Goal: Task Accomplishment & Management: Use online tool/utility

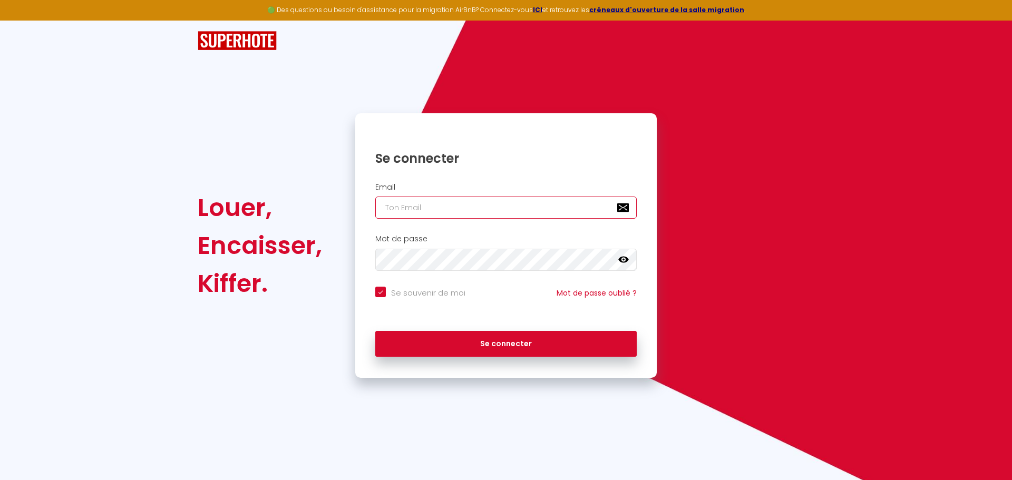
click at [391, 213] on input "email" at bounding box center [505, 208] width 261 height 22
type input "c"
checkbox input "true"
type input "ch"
checkbox input "true"
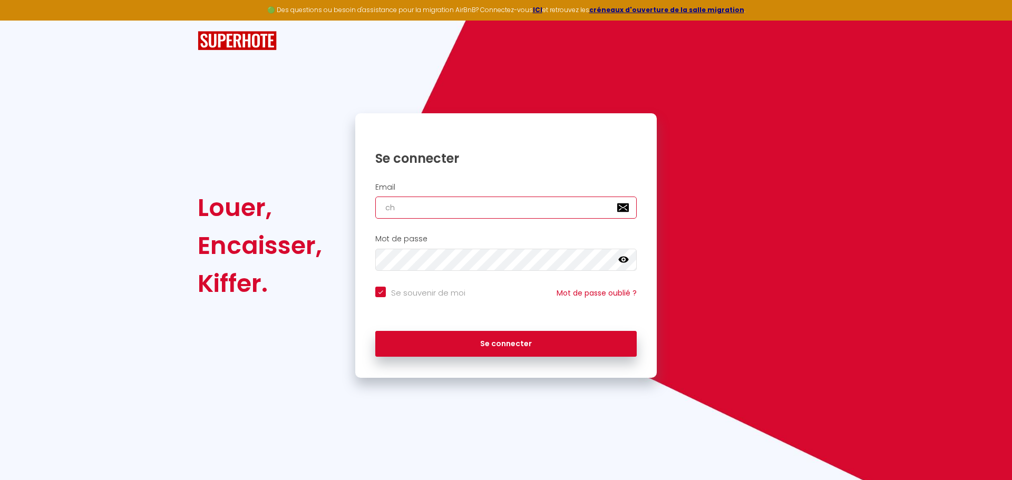
type input "chr"
checkbox input "true"
type input "chri"
checkbox input "true"
type input "[PERSON_NAME]"
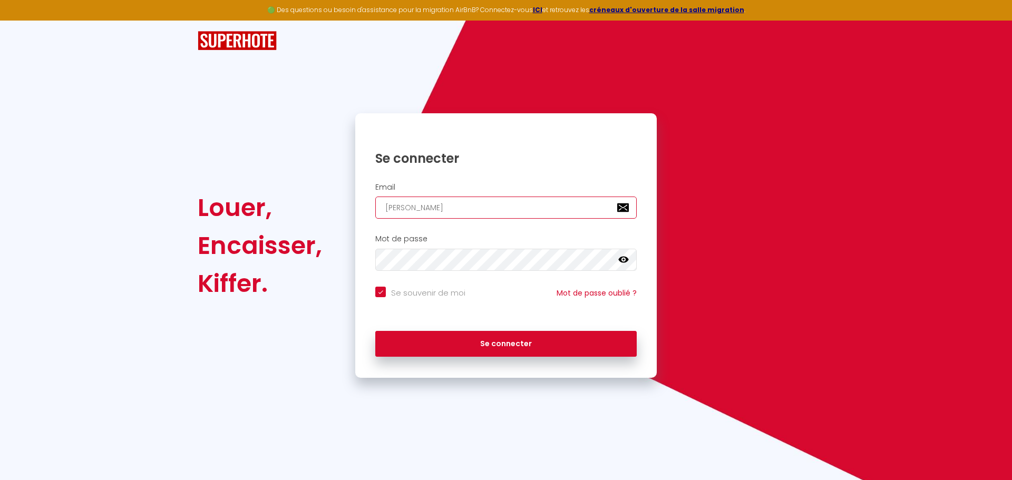
checkbox input "true"
type input "[DEMOGRAPHIC_DATA]"
checkbox input "true"
type input "[DEMOGRAPHIC_DATA]"
checkbox input "true"
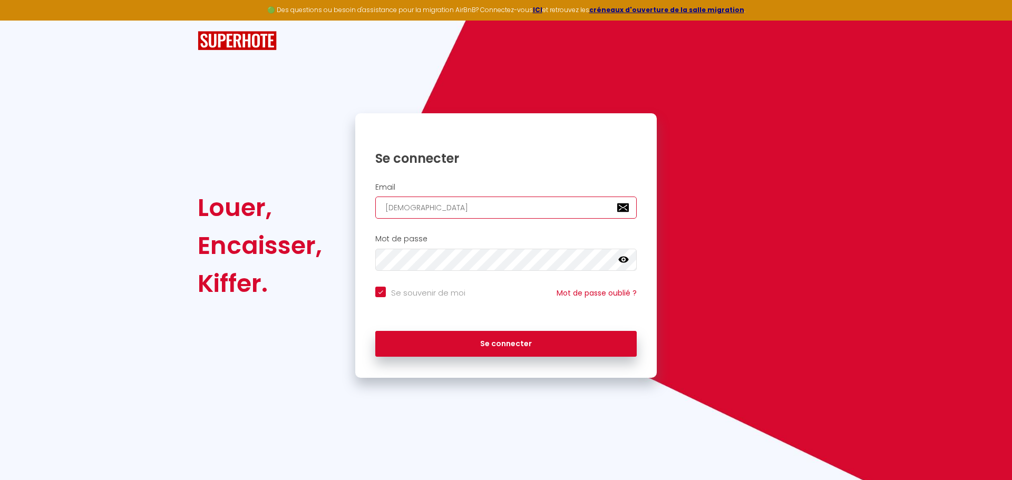
type input "christia"
checkbox input "true"
type input "[DEMOGRAPHIC_DATA]"
checkbox input "true"
type input "[DEMOGRAPHIC_DATA]."
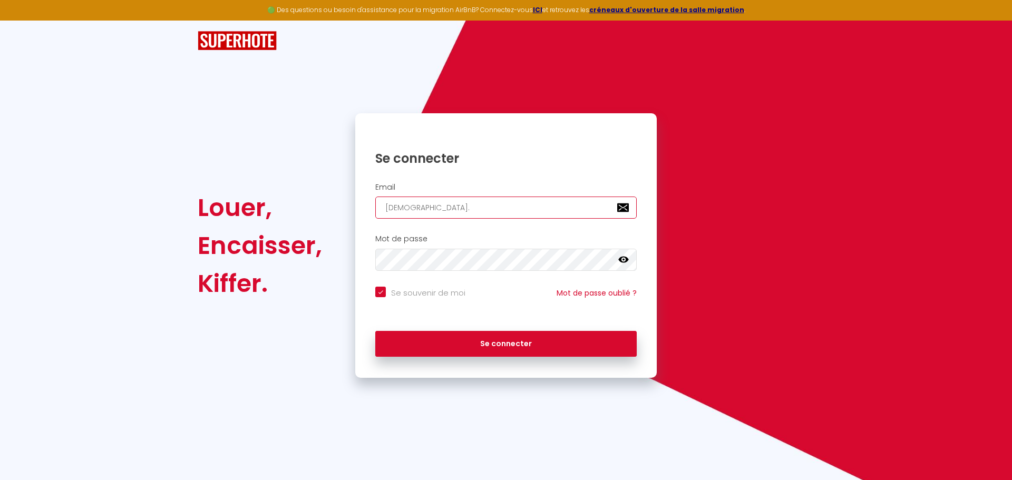
checkbox input "true"
type input "[DEMOGRAPHIC_DATA]b"
checkbox input "true"
type input "[DOMAIN_NAME]"
checkbox input "true"
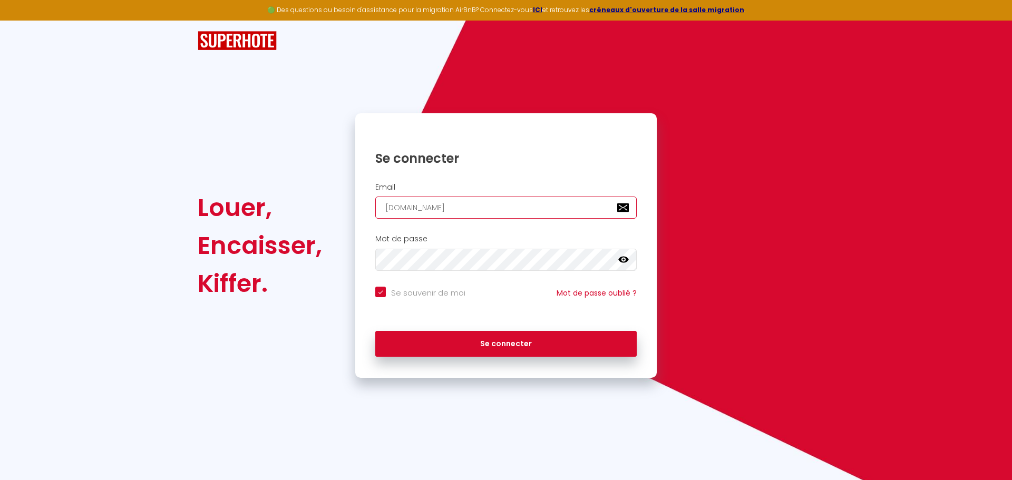
type input "[DEMOGRAPHIC_DATA]ber"
checkbox input "true"
type input "[DEMOGRAPHIC_DATA]bert"
checkbox input "true"
type input "[DEMOGRAPHIC_DATA]berto"
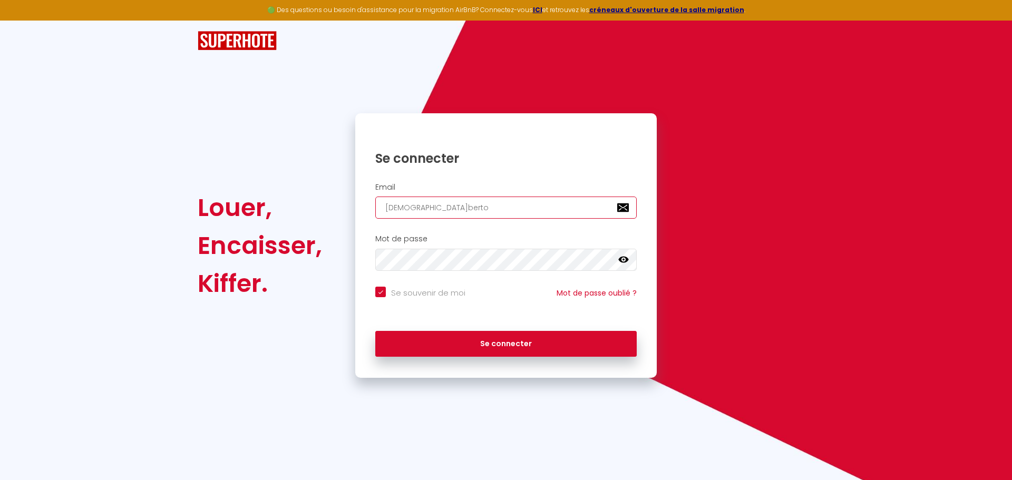
checkbox input "true"
type input "christian.berton"
checkbox input "true"
type input "[DEMOGRAPHIC_DATA]berton6"
checkbox input "true"
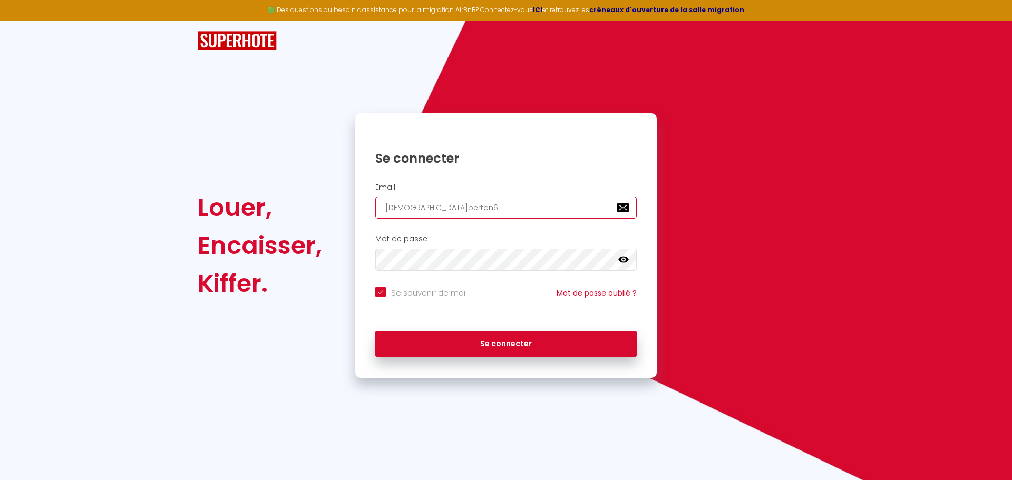
type input "[DEMOGRAPHIC_DATA]berton63"
checkbox input "true"
type input "[DEMOGRAPHIC_DATA]berton63@"
checkbox input "true"
type input "[DEMOGRAPHIC_DATA]"
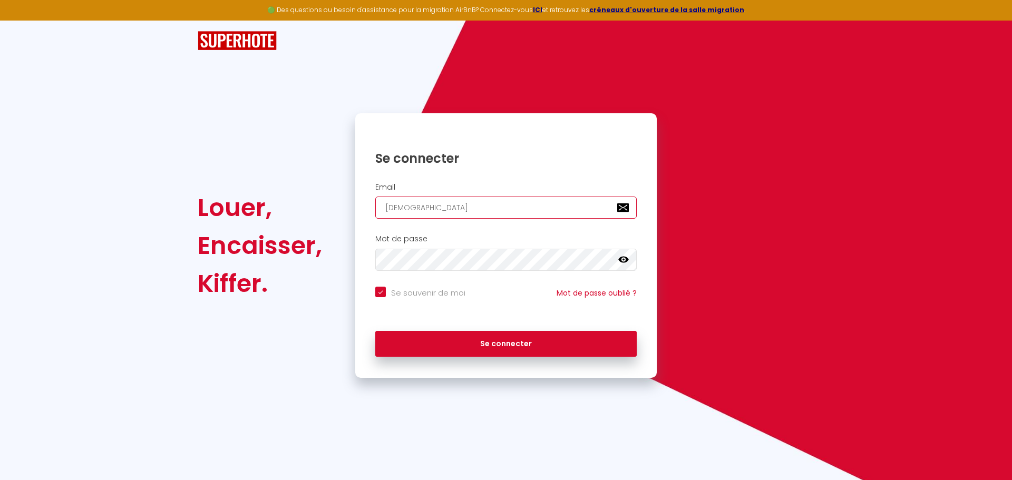
checkbox input "true"
type input "[DEMOGRAPHIC_DATA]"
checkbox input "true"
type input "[DEMOGRAPHIC_DATA]"
checkbox input "true"
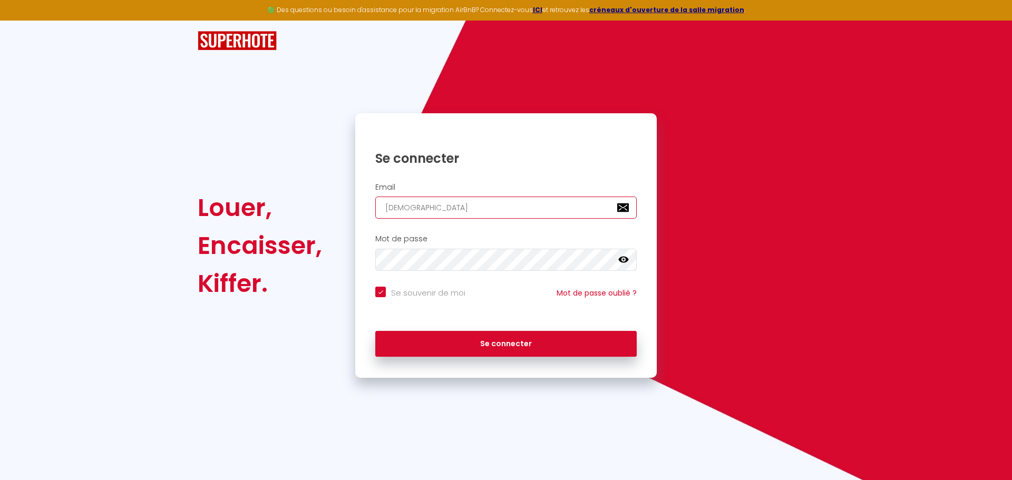
type input "[DEMOGRAPHIC_DATA]"
checkbox input "true"
type input "[DEMOGRAPHIC_DATA]"
checkbox input "true"
type input "[DEMOGRAPHIC_DATA]"
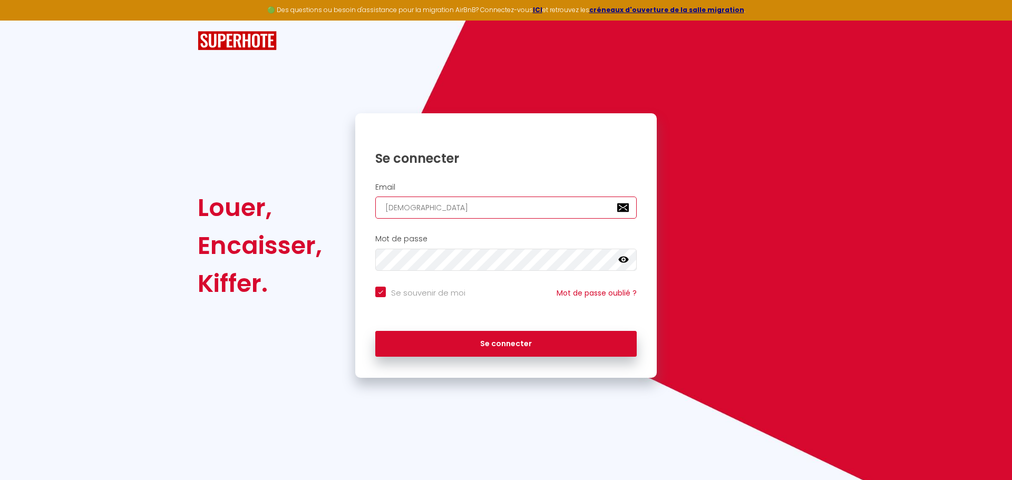
checkbox input "true"
type input "[DEMOGRAPHIC_DATA]."
checkbox input "true"
type input "christian.berton63@orange.f"
checkbox input "true"
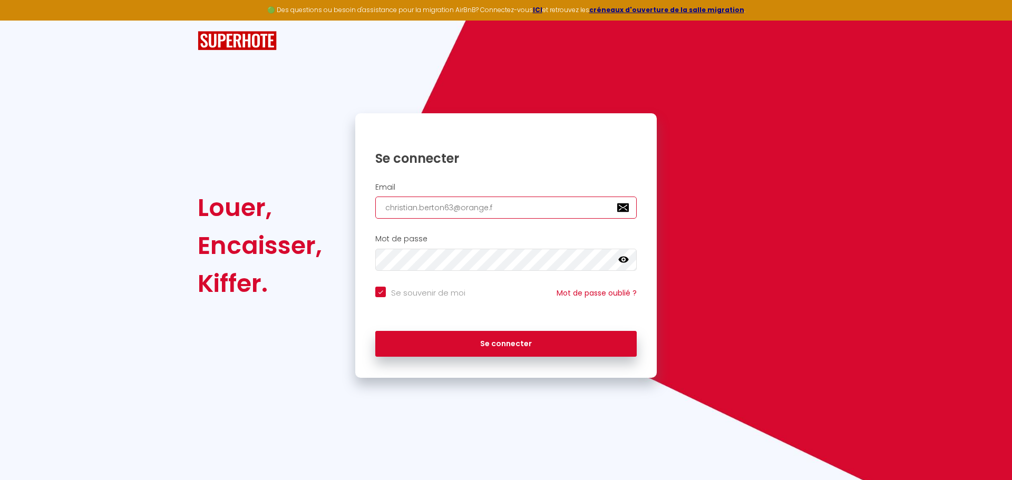
type input "[EMAIL_ADDRESS][DOMAIN_NAME]"
checkbox input "true"
type input "[EMAIL_ADDRESS][DOMAIN_NAME]"
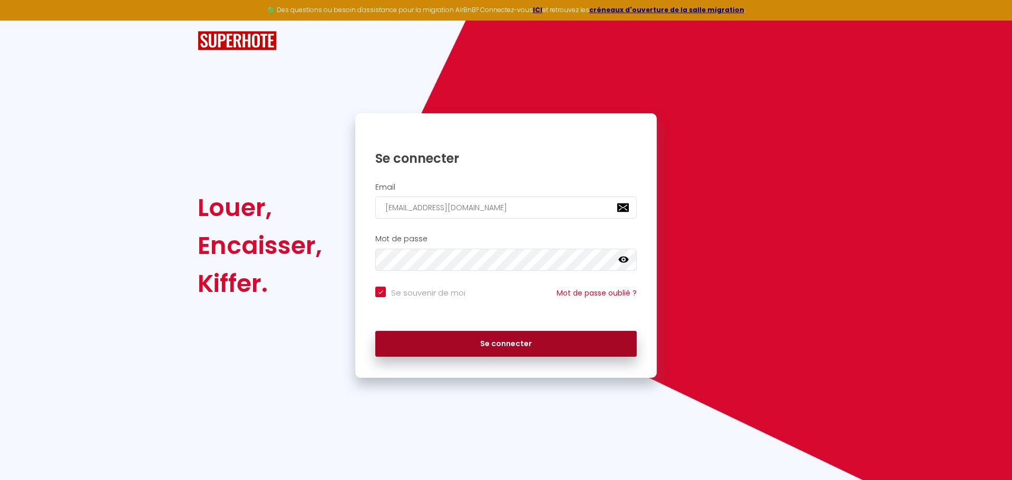
click at [514, 342] on button "Se connecter" at bounding box center [505, 344] width 261 height 26
checkbox input "true"
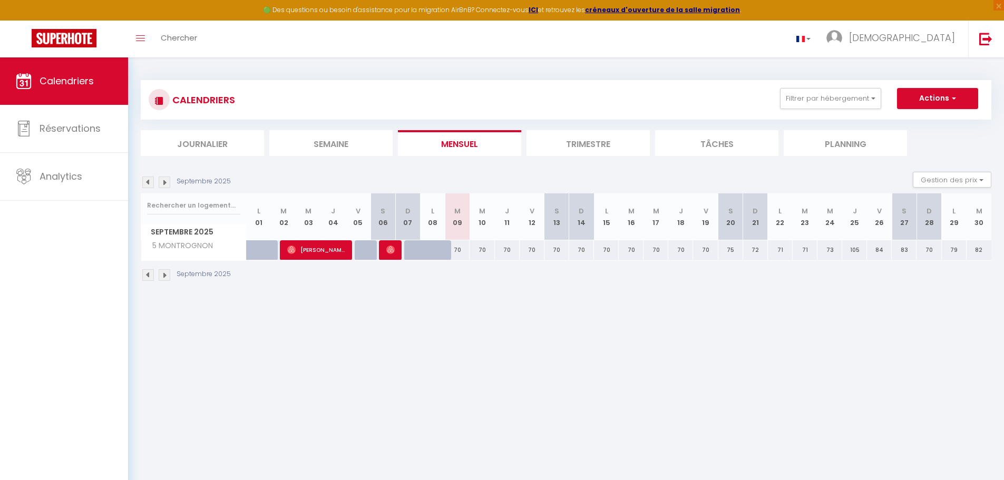
click at [164, 269] on img at bounding box center [165, 275] width 12 height 12
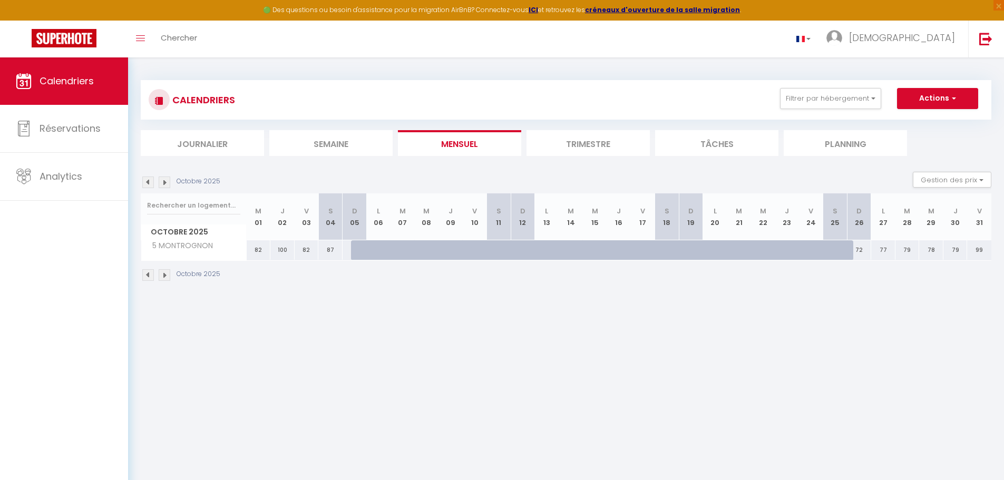
click at [149, 271] on img at bounding box center [148, 275] width 12 height 12
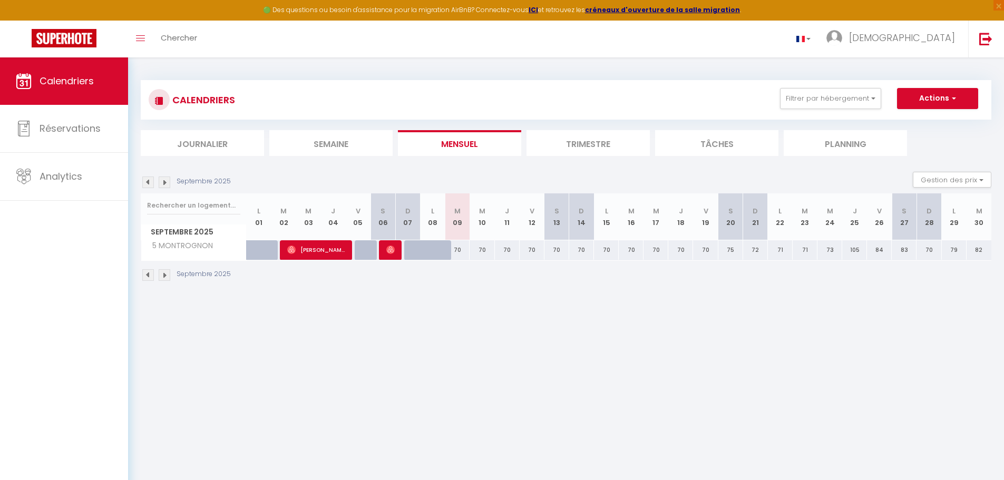
click at [148, 270] on img at bounding box center [148, 275] width 12 height 12
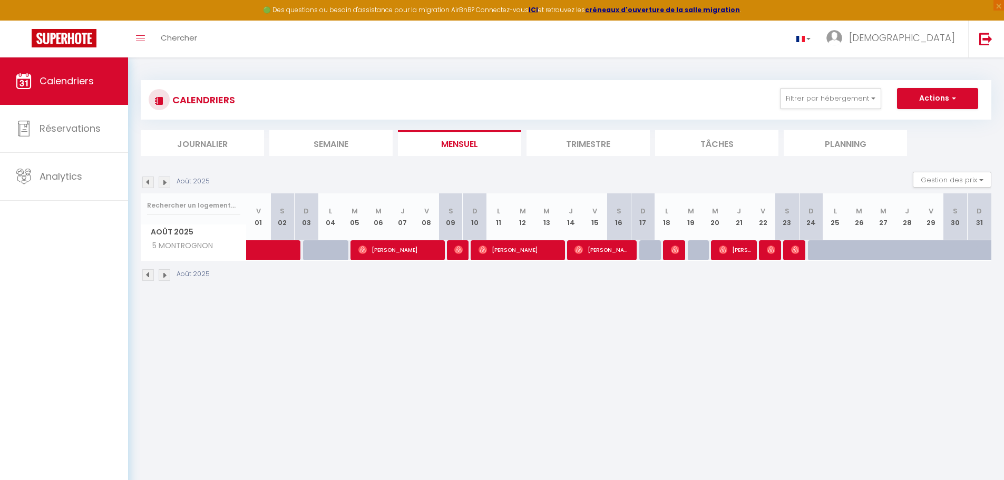
click at [148, 270] on img at bounding box center [148, 275] width 12 height 12
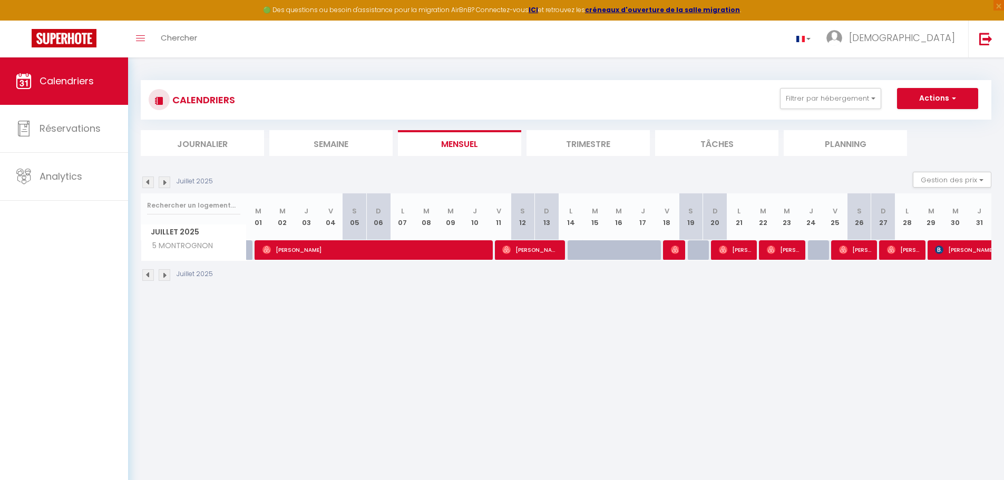
click at [148, 270] on img at bounding box center [148, 275] width 12 height 12
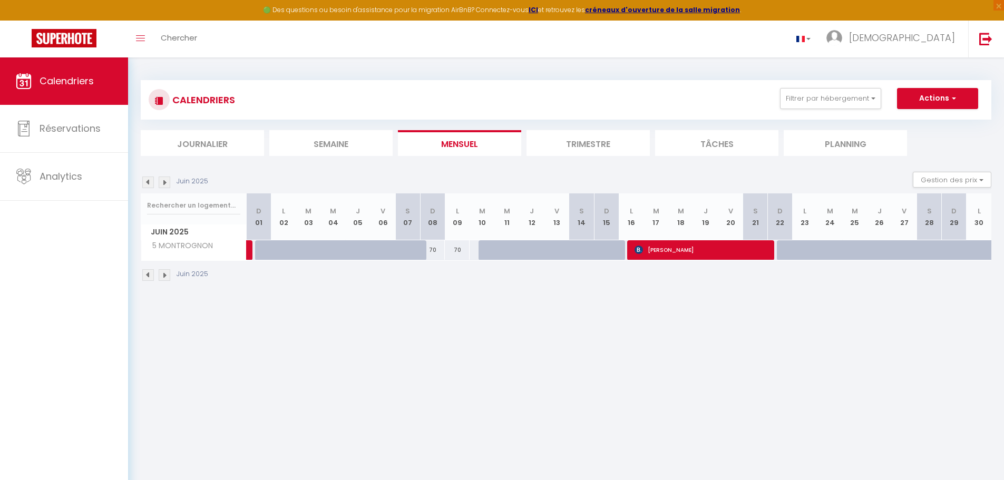
click at [148, 270] on img at bounding box center [148, 275] width 12 height 12
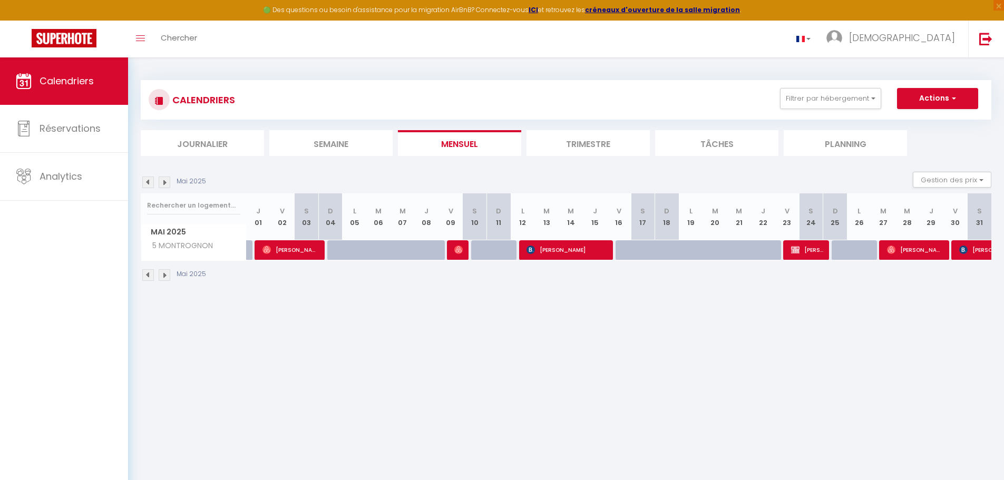
click at [148, 270] on img at bounding box center [148, 275] width 12 height 12
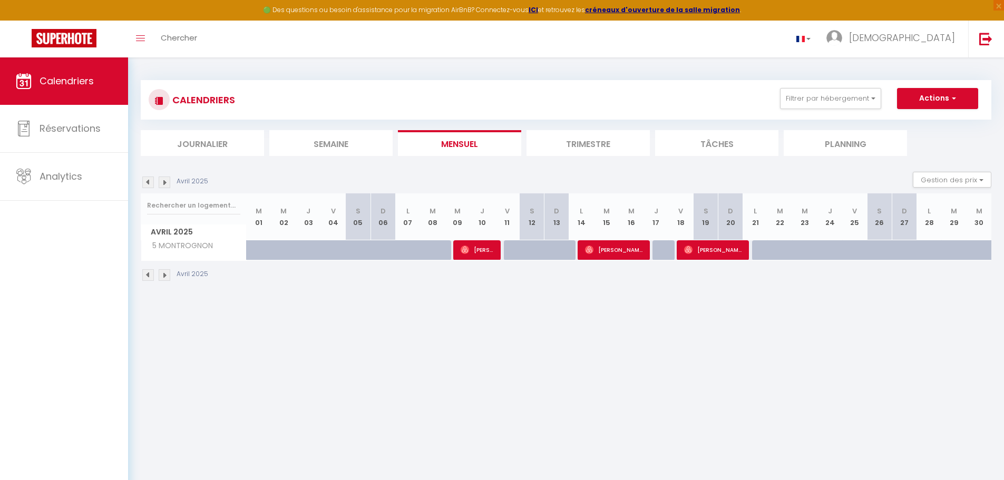
click at [148, 270] on img at bounding box center [148, 275] width 12 height 12
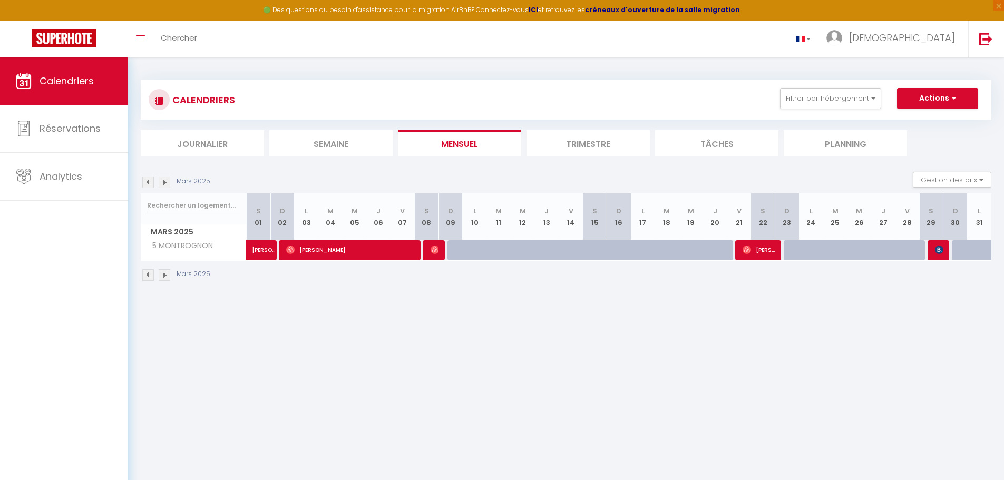
click at [148, 270] on img at bounding box center [148, 275] width 12 height 12
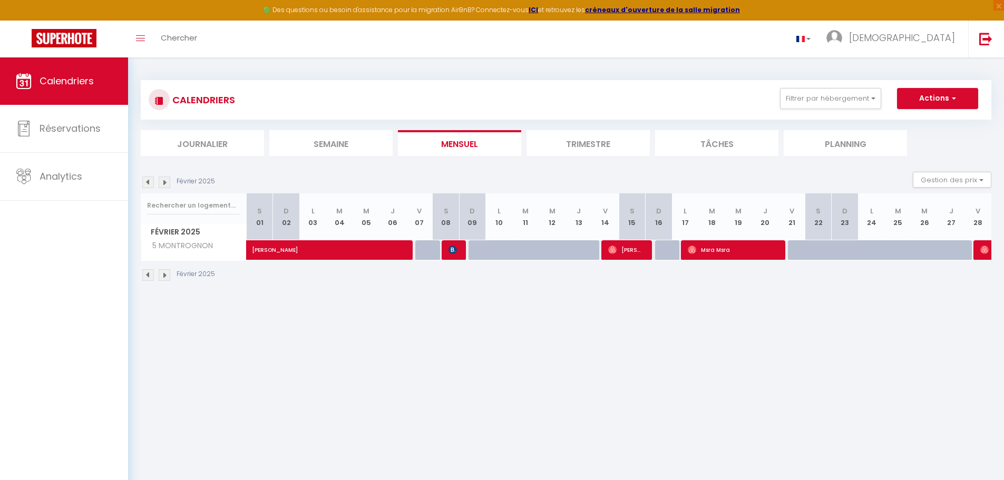
click at [148, 270] on img at bounding box center [148, 275] width 12 height 12
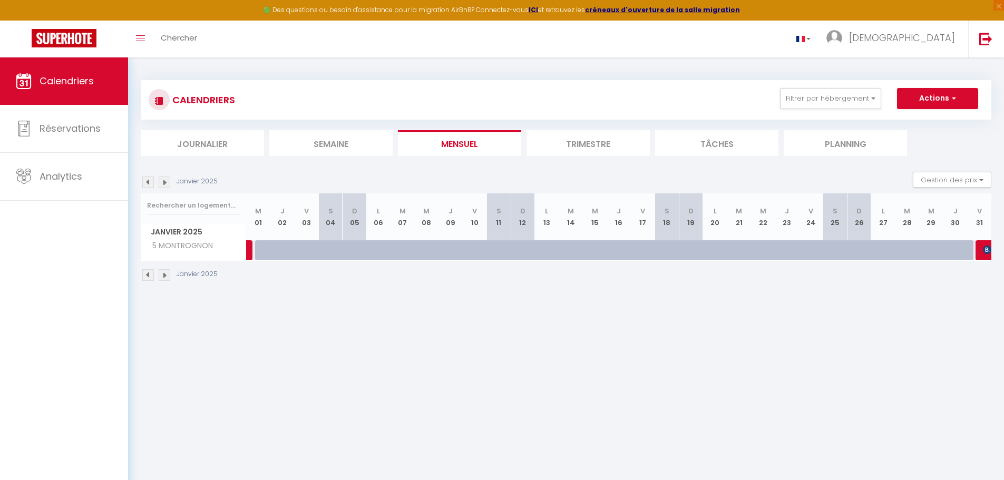
click at [148, 270] on img at bounding box center [148, 275] width 12 height 12
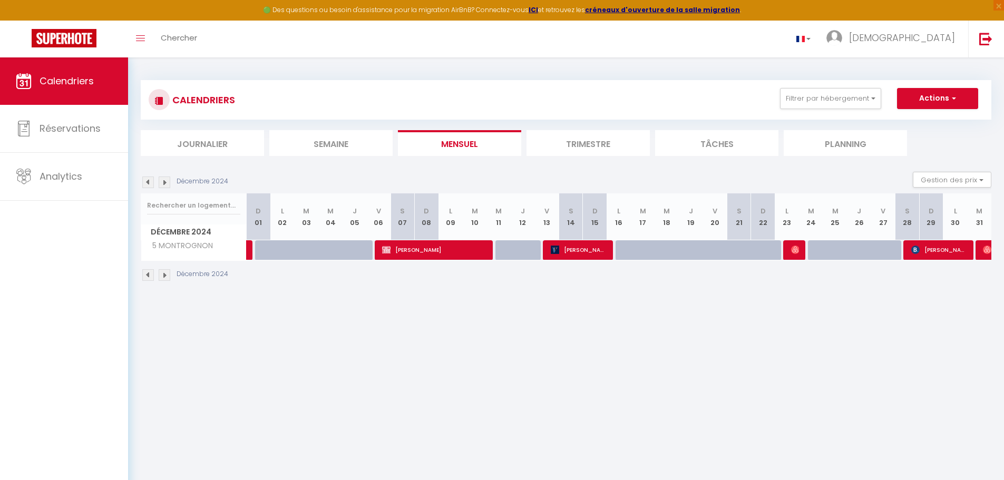
click at [148, 270] on img at bounding box center [148, 275] width 12 height 12
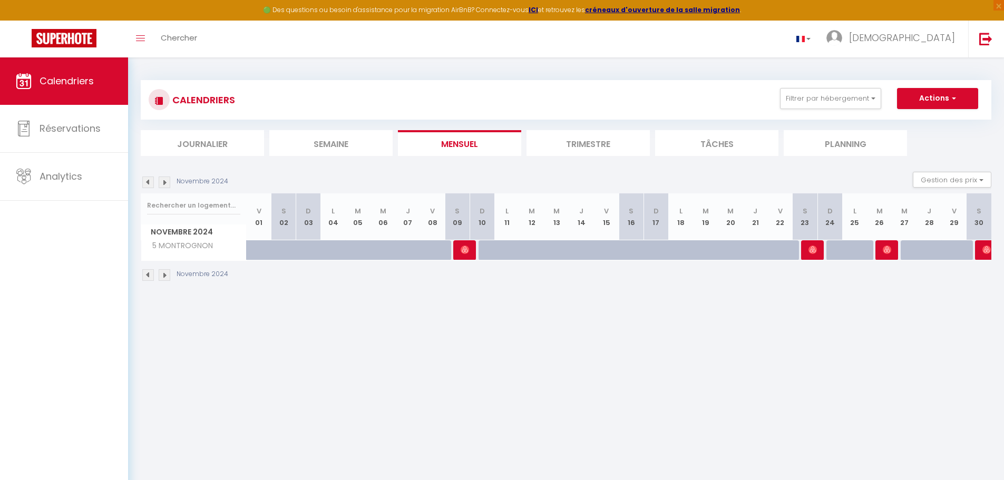
click at [148, 270] on img at bounding box center [148, 275] width 12 height 12
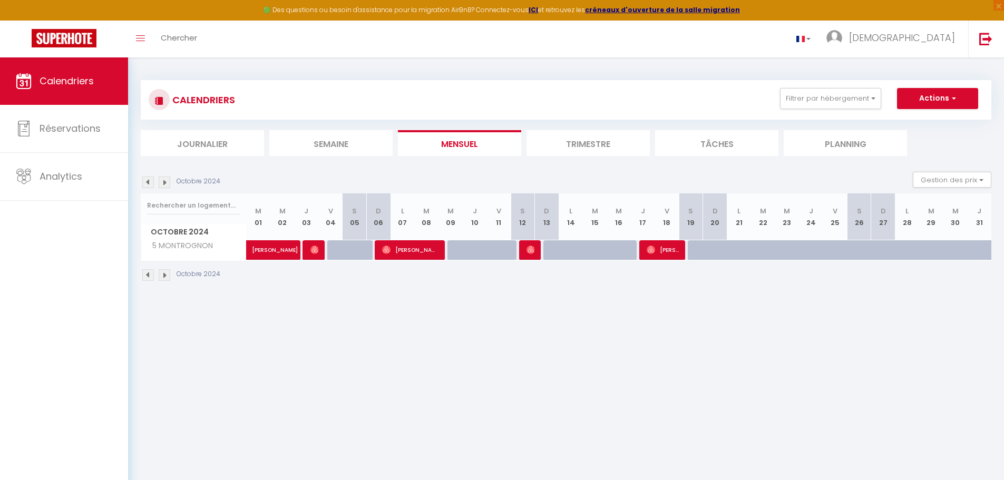
click at [148, 270] on img at bounding box center [148, 275] width 12 height 12
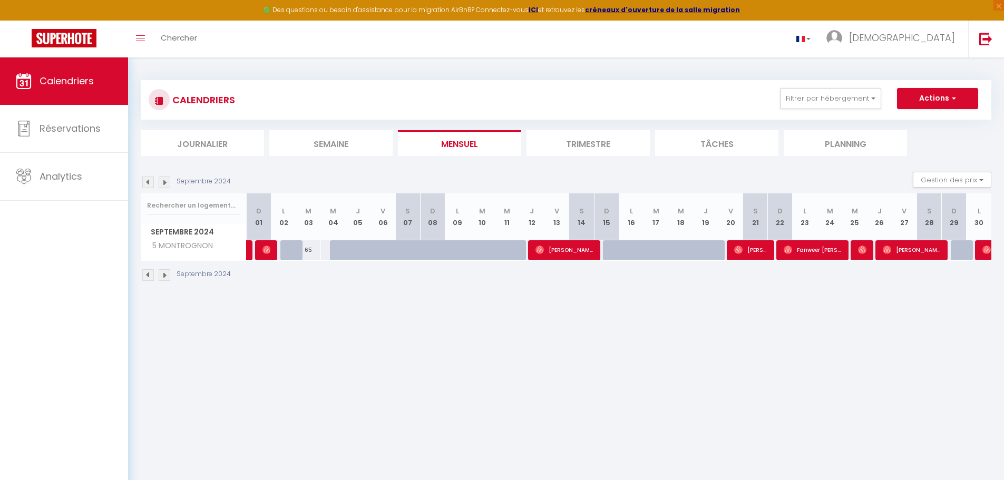
click at [159, 271] on img at bounding box center [165, 275] width 12 height 12
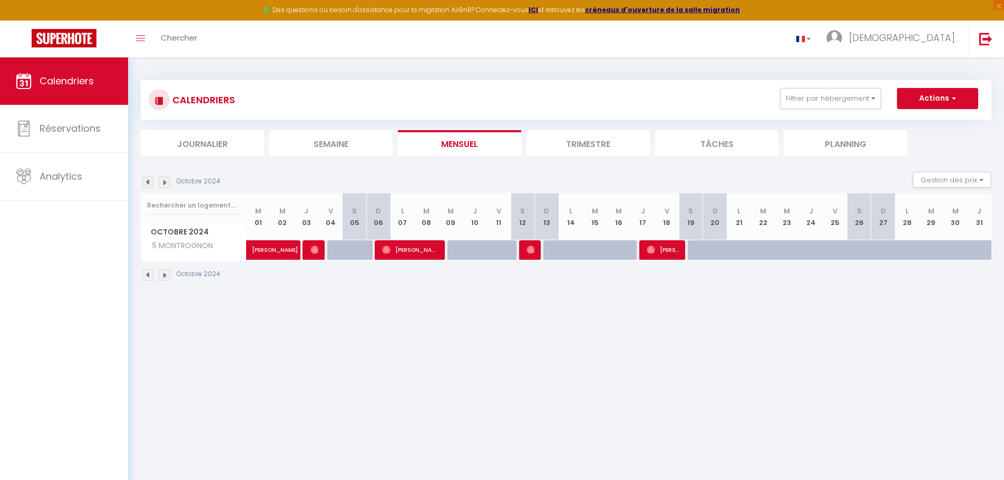
click at [159, 271] on img at bounding box center [165, 275] width 12 height 12
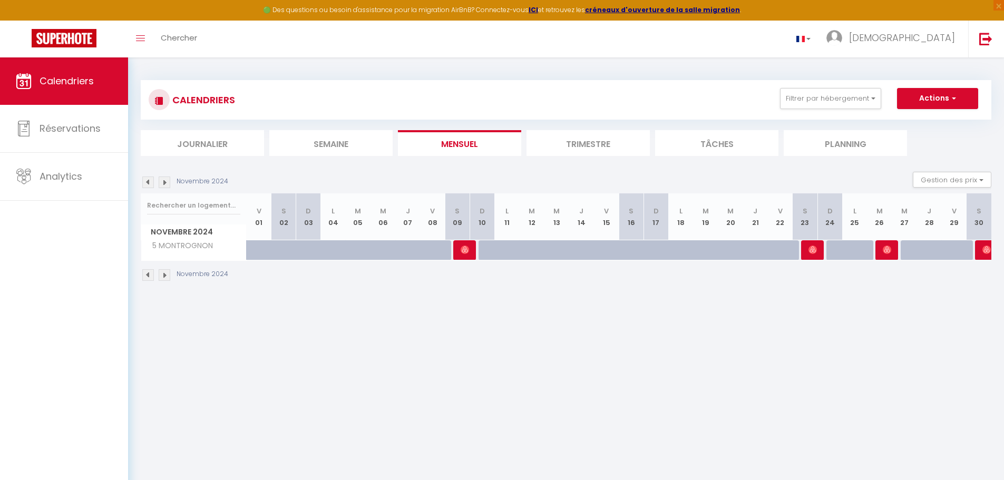
click at [159, 271] on img at bounding box center [165, 275] width 12 height 12
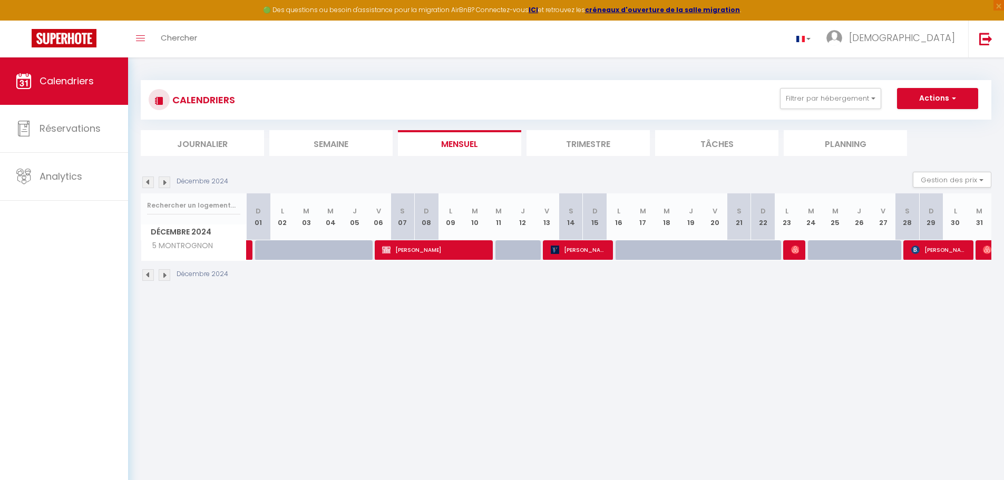
click at [159, 271] on img at bounding box center [165, 275] width 12 height 12
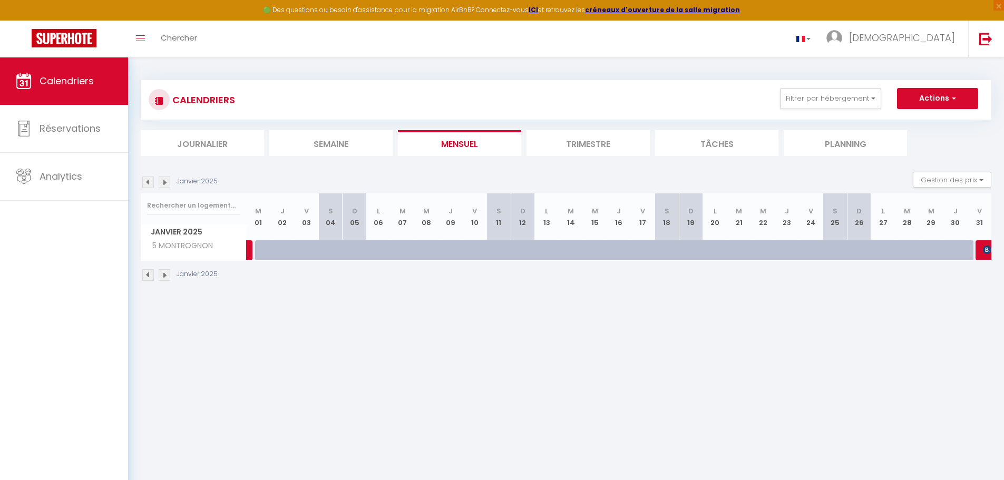
click at [159, 271] on img at bounding box center [165, 275] width 12 height 12
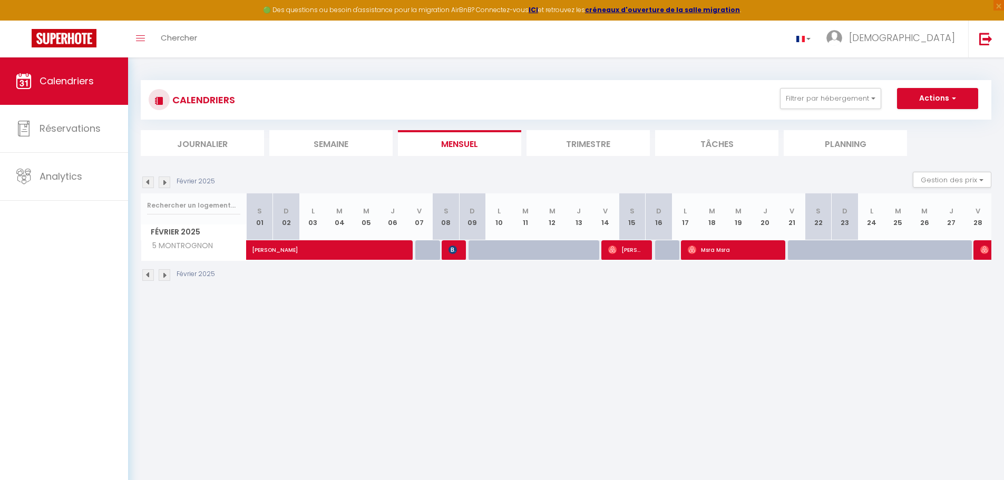
click at [159, 271] on img at bounding box center [165, 275] width 12 height 12
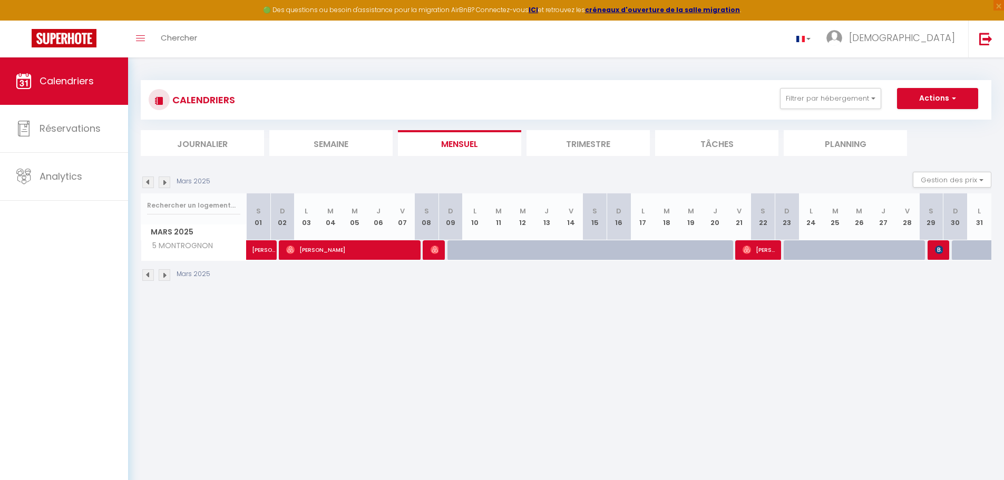
click at [159, 271] on img at bounding box center [165, 275] width 12 height 12
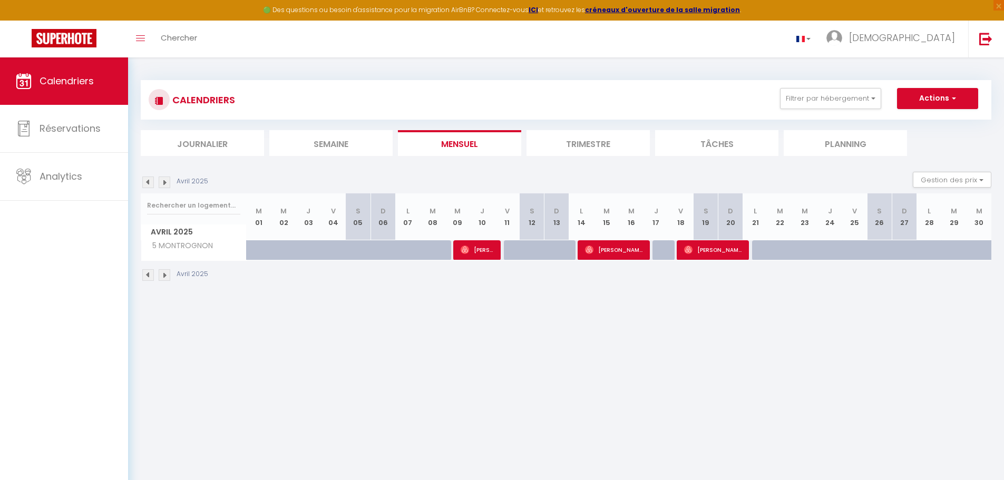
click at [159, 270] on img at bounding box center [165, 275] width 12 height 12
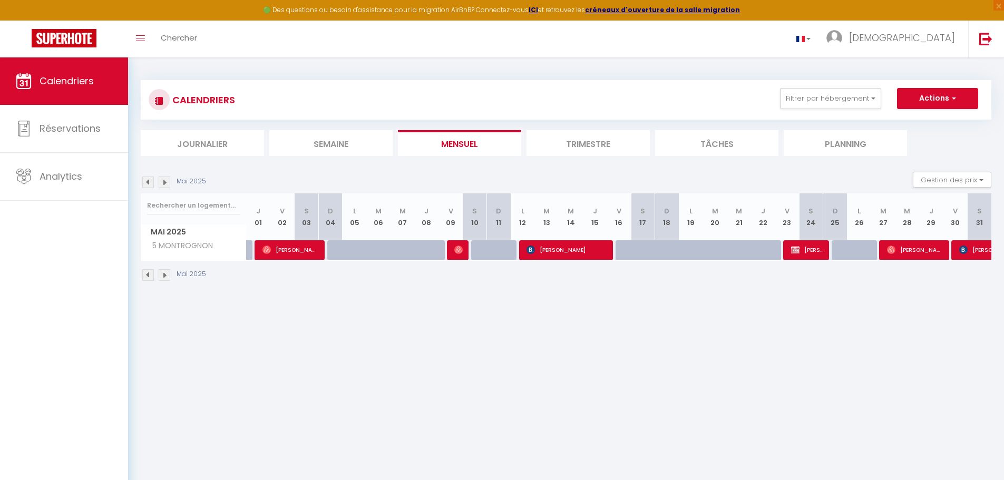
click at [159, 270] on img at bounding box center [165, 275] width 12 height 12
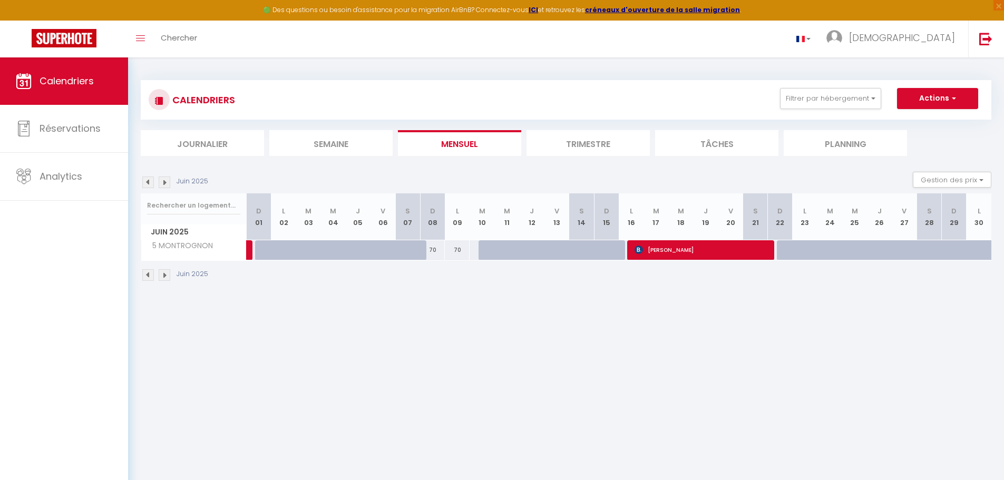
click at [159, 270] on img at bounding box center [165, 275] width 12 height 12
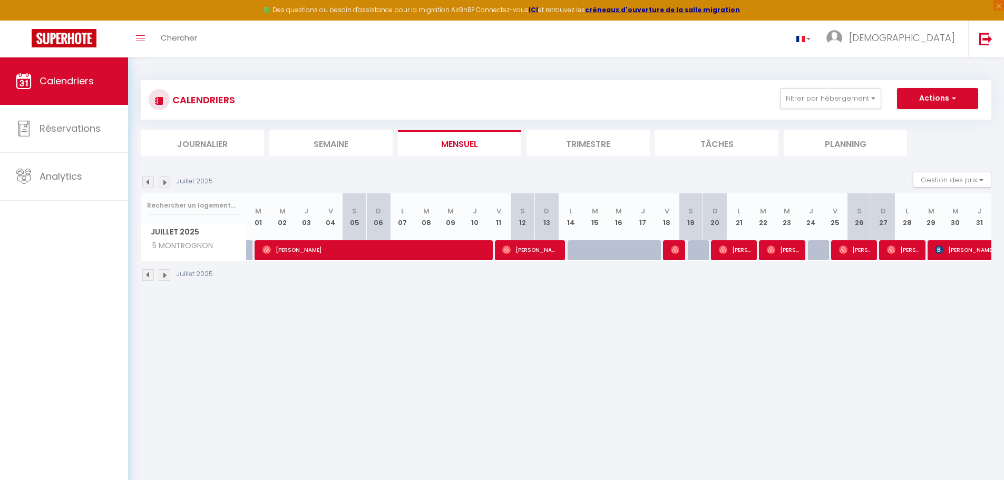
click at [159, 270] on img at bounding box center [165, 275] width 12 height 12
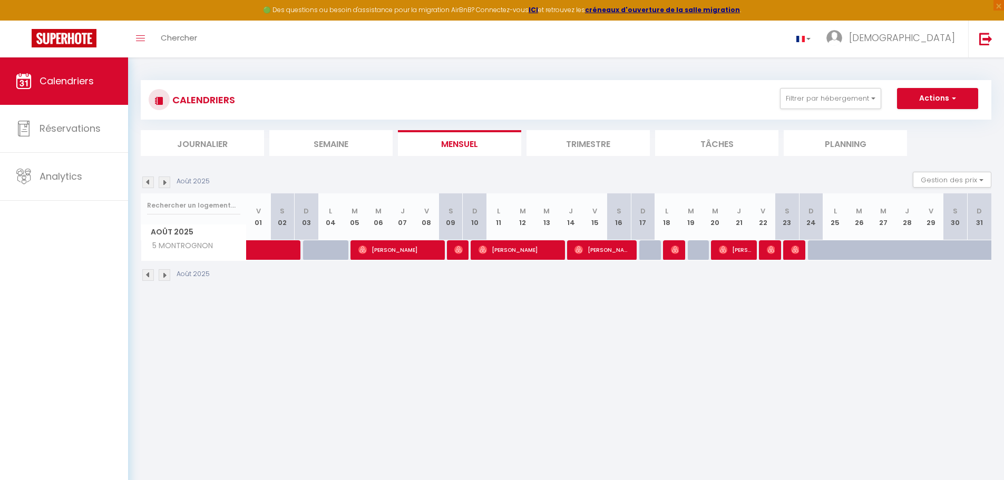
click at [159, 270] on img at bounding box center [165, 275] width 12 height 12
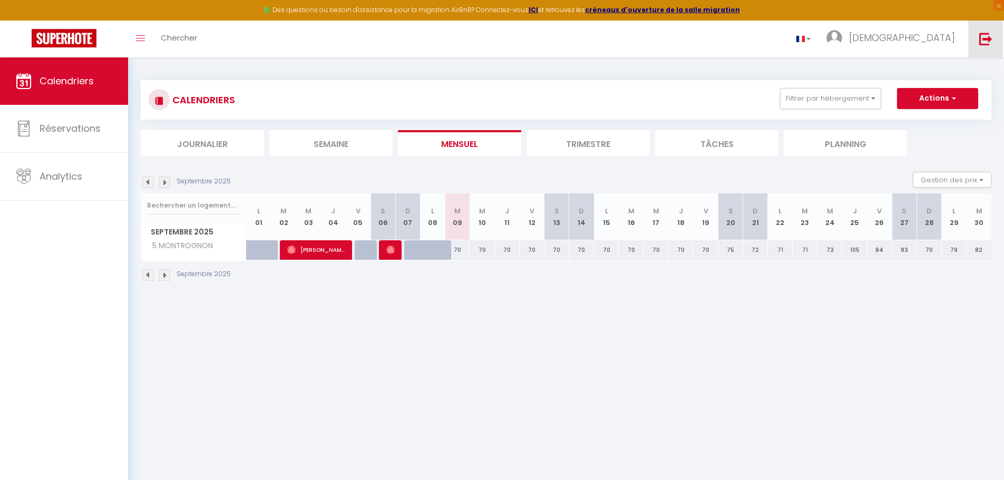
click at [984, 35] on img at bounding box center [985, 38] width 13 height 13
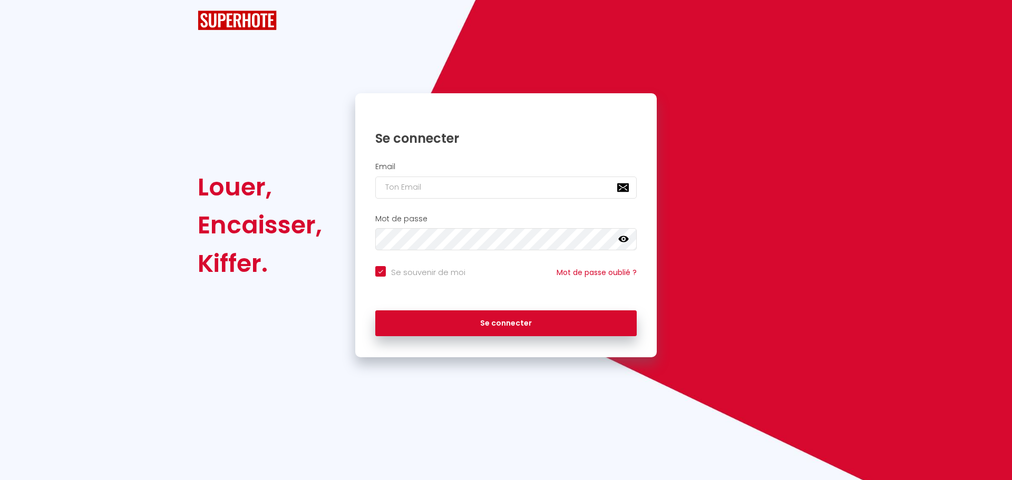
checkbox input "true"
